Goal: Task Accomplishment & Management: Use online tool/utility

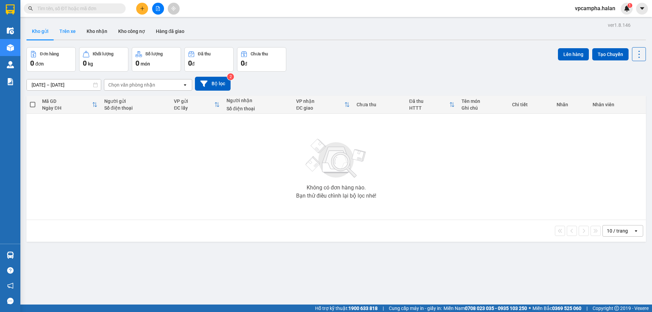
click at [67, 34] on button "Trên xe" at bounding box center [67, 31] width 27 height 16
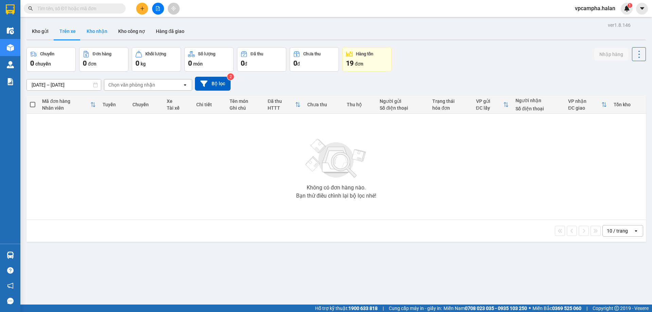
click at [97, 31] on button "Kho nhận" at bounding box center [97, 31] width 32 height 16
type input "[DATE] – [DATE]"
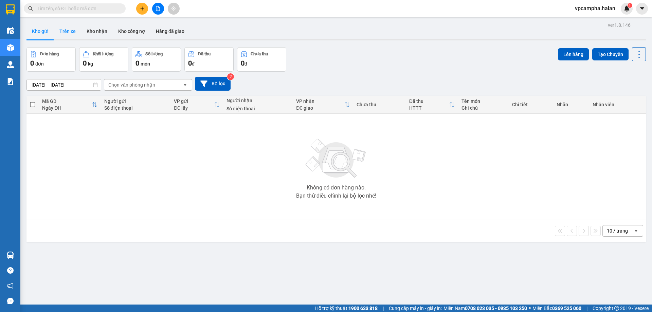
click at [60, 30] on button "Trên xe" at bounding box center [67, 31] width 27 height 16
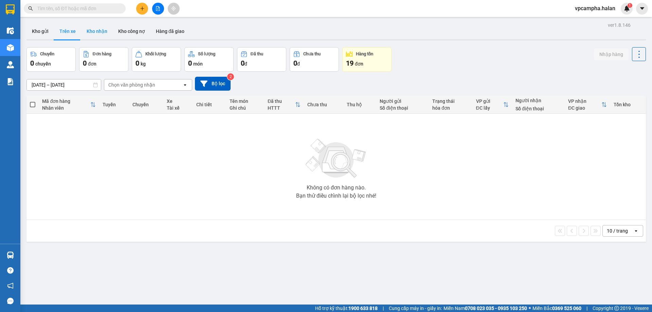
click at [92, 29] on button "Kho nhận" at bounding box center [97, 31] width 32 height 16
type input "[DATE] – [DATE]"
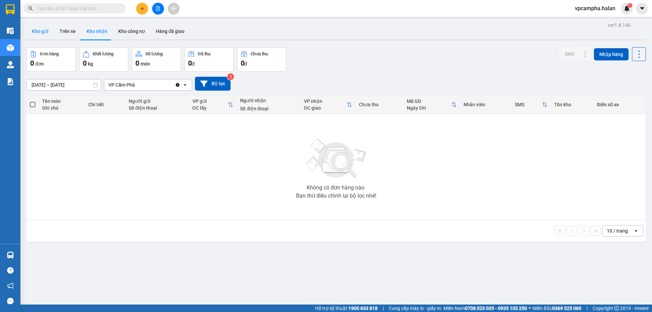
click at [38, 35] on button "Kho gửi" at bounding box center [40, 31] width 28 height 16
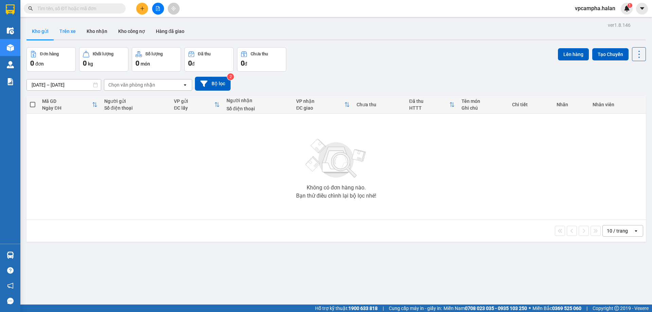
click at [71, 32] on button "Trên xe" at bounding box center [67, 31] width 27 height 16
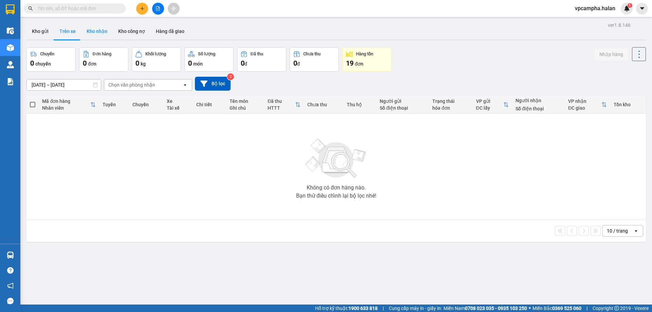
click at [100, 29] on button "Kho nhận" at bounding box center [97, 31] width 32 height 16
type input "[DATE] – [DATE]"
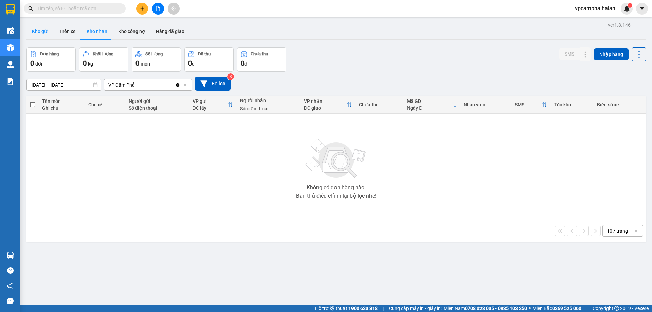
click at [38, 31] on button "Kho gửi" at bounding box center [40, 31] width 28 height 16
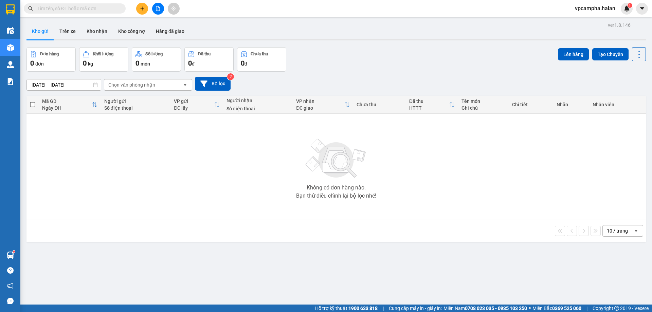
click at [93, 8] on input "text" at bounding box center [77, 8] width 80 height 7
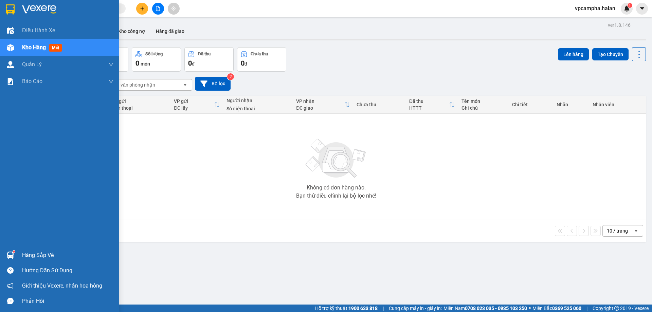
click at [36, 252] on div "Hàng sắp về" at bounding box center [68, 255] width 92 height 10
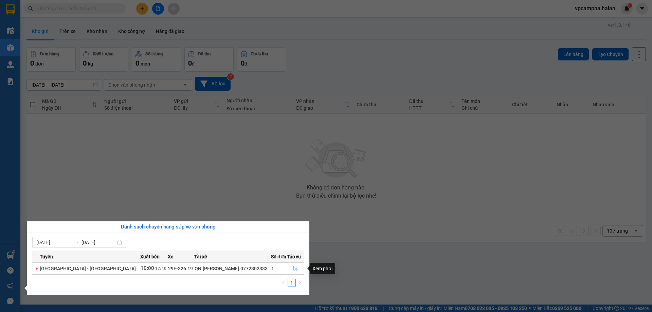
click at [293, 267] on icon "file-done" at bounding box center [295, 268] width 5 height 5
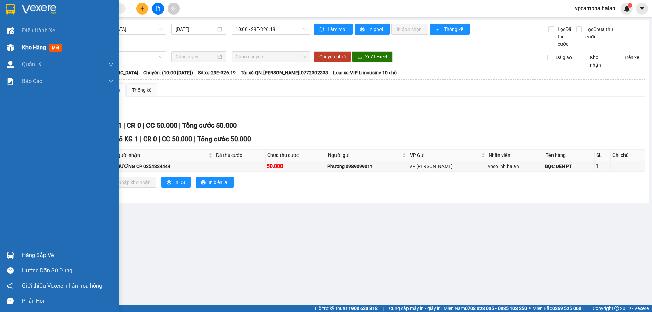
click at [34, 46] on span "Kho hàng" at bounding box center [34, 47] width 24 height 6
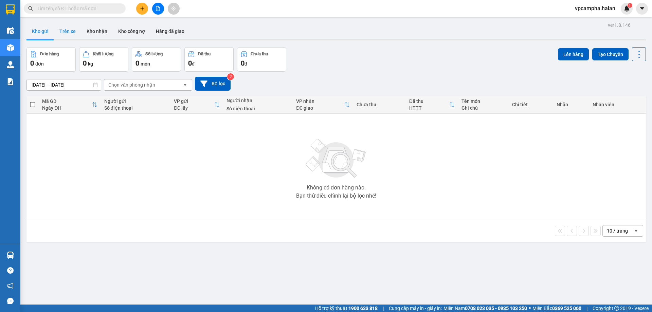
click at [66, 32] on button "Trên xe" at bounding box center [67, 31] width 27 height 16
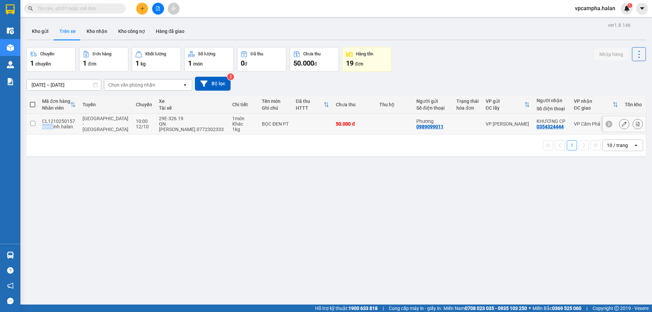
drag, startPoint x: 75, startPoint y: 120, endPoint x: 61, endPoint y: 123, distance: 14.2
click at [58, 123] on td "CL1210250157 vpcolinh.halan" at bounding box center [59, 124] width 40 height 21
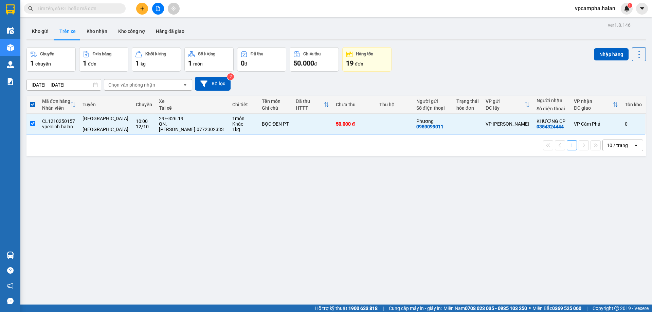
click at [91, 152] on div "1 10 / trang open" at bounding box center [336, 146] width 620 height 22
drag, startPoint x: 73, startPoint y: 120, endPoint x: 50, endPoint y: 120, distance: 23.4
click at [50, 120] on div "CL1210250157" at bounding box center [59, 121] width 34 height 5
checkbox input "false"
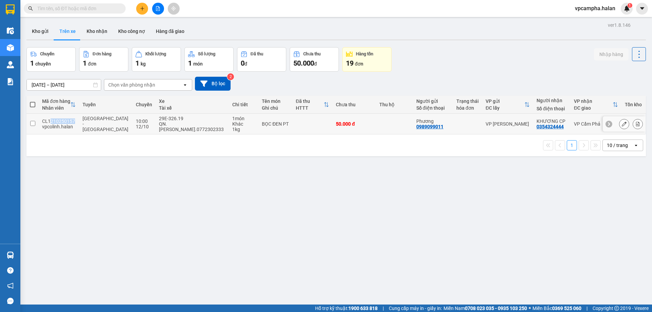
copy div "210250157"
click at [72, 8] on input "text" at bounding box center [77, 8] width 80 height 7
paste input "210250157"
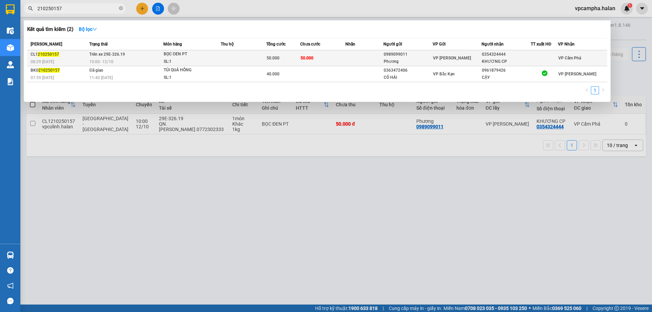
type input "210250157"
click at [242, 55] on td at bounding box center [244, 58] width 46 height 16
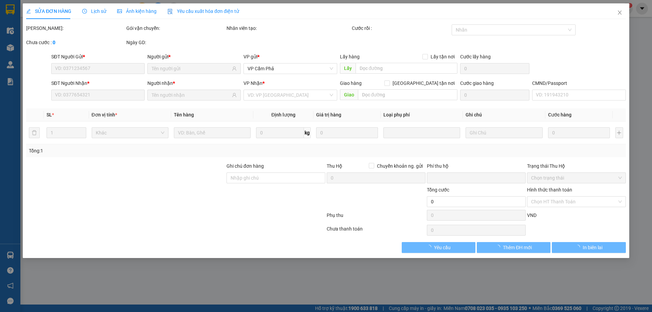
type input "0989099011"
type input "Phương"
type input "0354324444"
type input "KHƯƠNG CP"
type input "0"
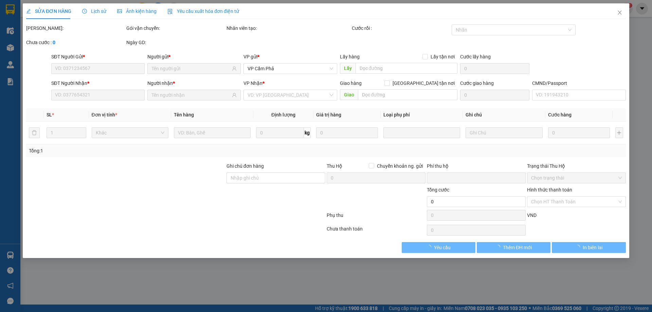
type input "50.000"
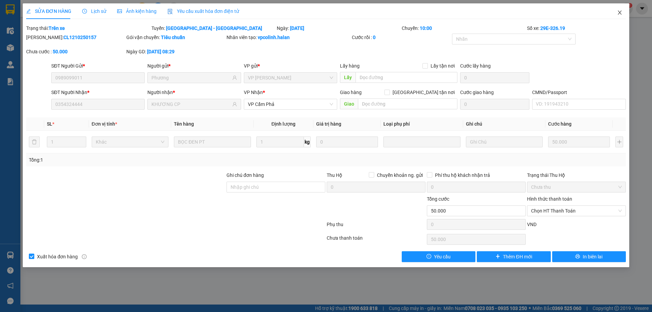
click at [620, 13] on icon "close" at bounding box center [620, 13] width 4 height 4
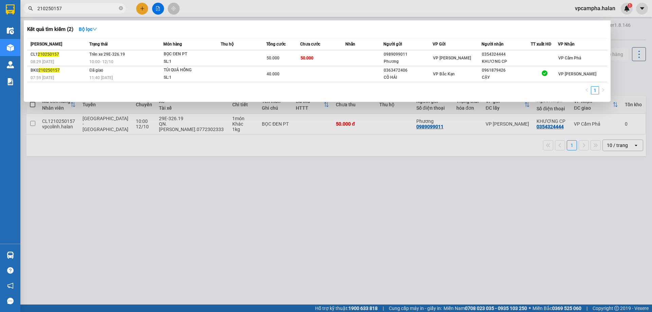
click at [100, 7] on input "210250157" at bounding box center [77, 8] width 80 height 7
type input "2"
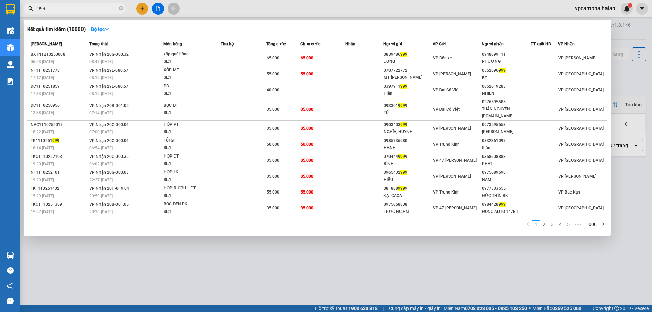
click at [82, 9] on input "999" at bounding box center [77, 8] width 80 height 7
type input "9"
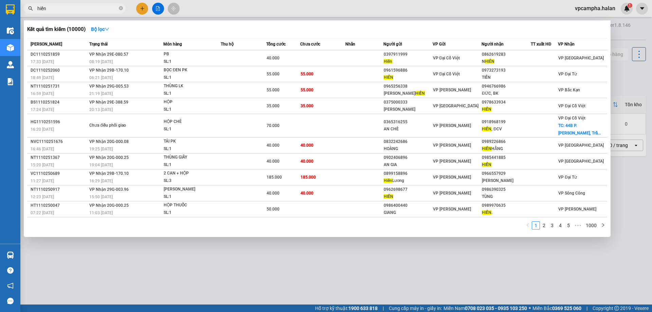
click at [119, 255] on div at bounding box center [326, 156] width 652 height 312
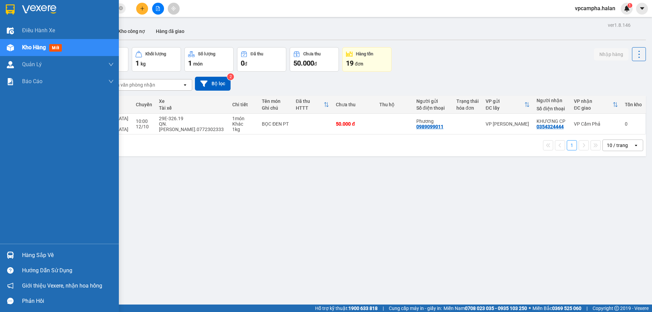
click at [16, 254] on div "Hàng sắp về" at bounding box center [59, 255] width 119 height 15
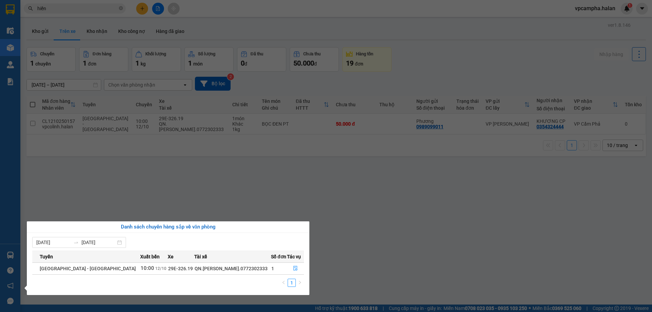
drag, startPoint x: 392, startPoint y: 246, endPoint x: 385, endPoint y: 246, distance: 7.2
click at [392, 246] on section "Kết quả tìm kiếm ( 10000 ) Bộ lọc Mã ĐH Trạng thái Món hàng Thu hộ Tổng cước Ch…" at bounding box center [326, 156] width 652 height 312
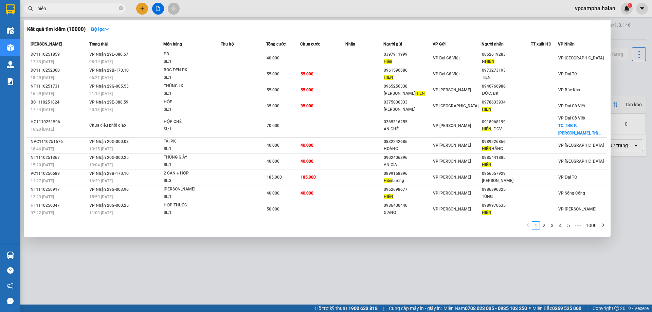
click at [58, 10] on input "hiền" at bounding box center [77, 8] width 80 height 7
type input "h"
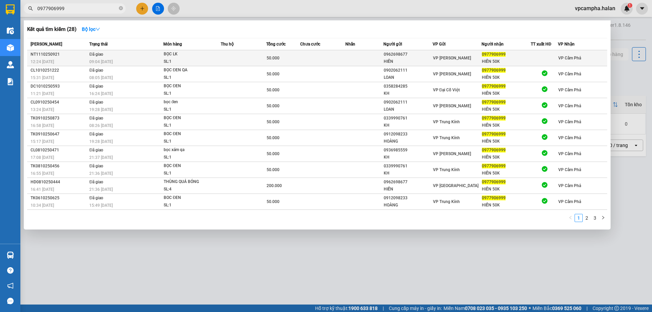
type input "0977906999"
click at [64, 60] on div "12:24 [DATE]" at bounding box center [59, 61] width 57 height 7
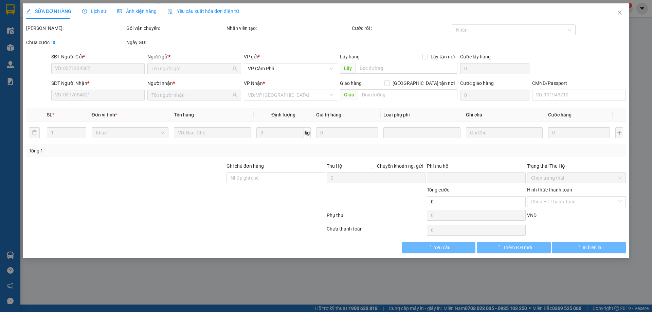
type input "0962698677"
type input "HIỀN"
type input "0977906999"
type input "HIỀN 50K"
type input "0"
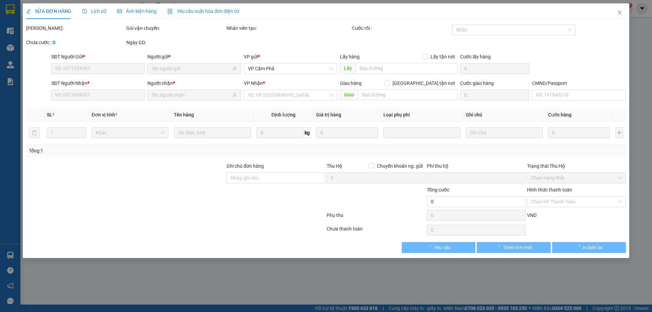
type input "50.000"
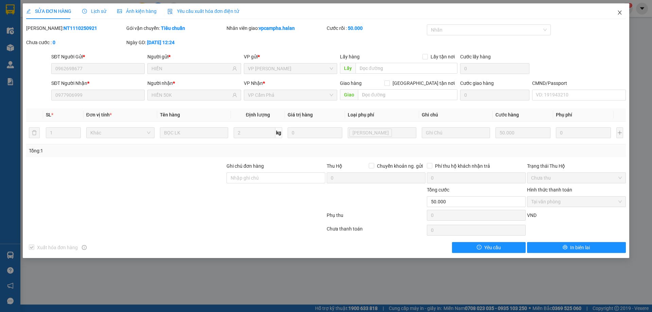
click at [616, 12] on span "Close" at bounding box center [619, 12] width 19 height 19
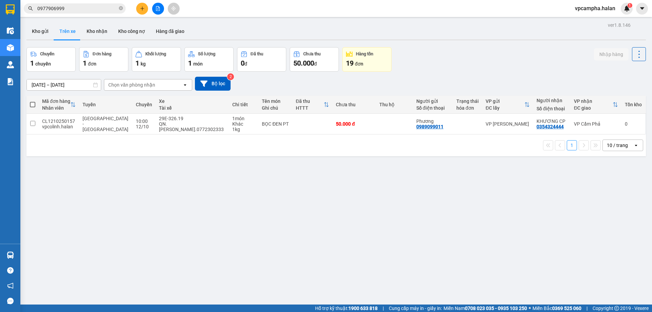
click at [92, 6] on input "0977906999" at bounding box center [77, 8] width 80 height 7
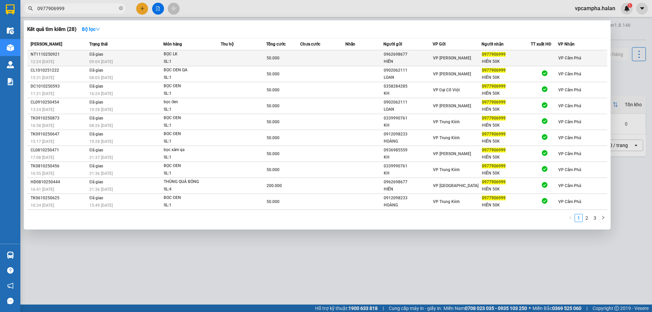
click at [223, 55] on td at bounding box center [244, 58] width 46 height 16
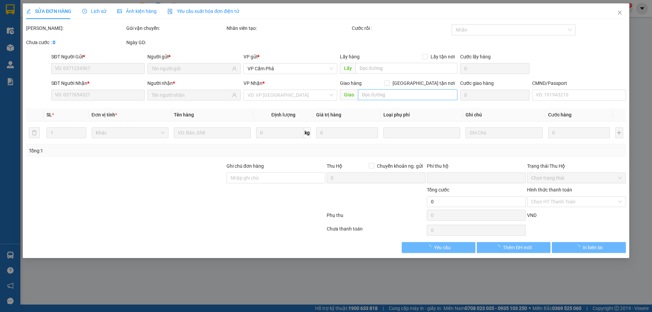
type input "0962698677"
type input "HIỀN"
type input "0977906999"
type input "HIỀN 50K"
type input "0"
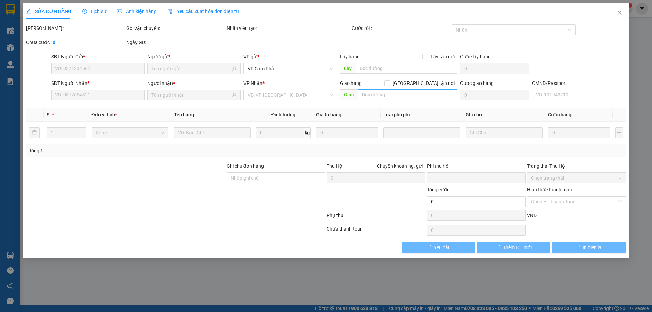
type input "50.000"
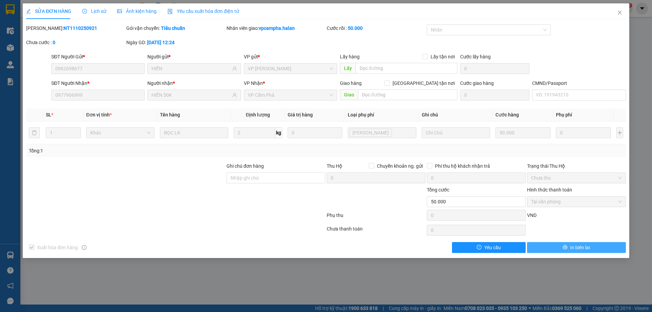
click at [595, 249] on button "In biên lai" at bounding box center [576, 247] width 99 height 11
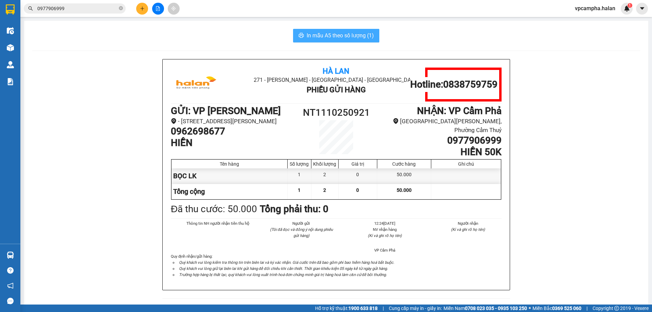
click at [358, 36] on span "In mẫu A5 theo số lượng (1)" at bounding box center [340, 35] width 67 height 8
